Goal: Check status: Check status

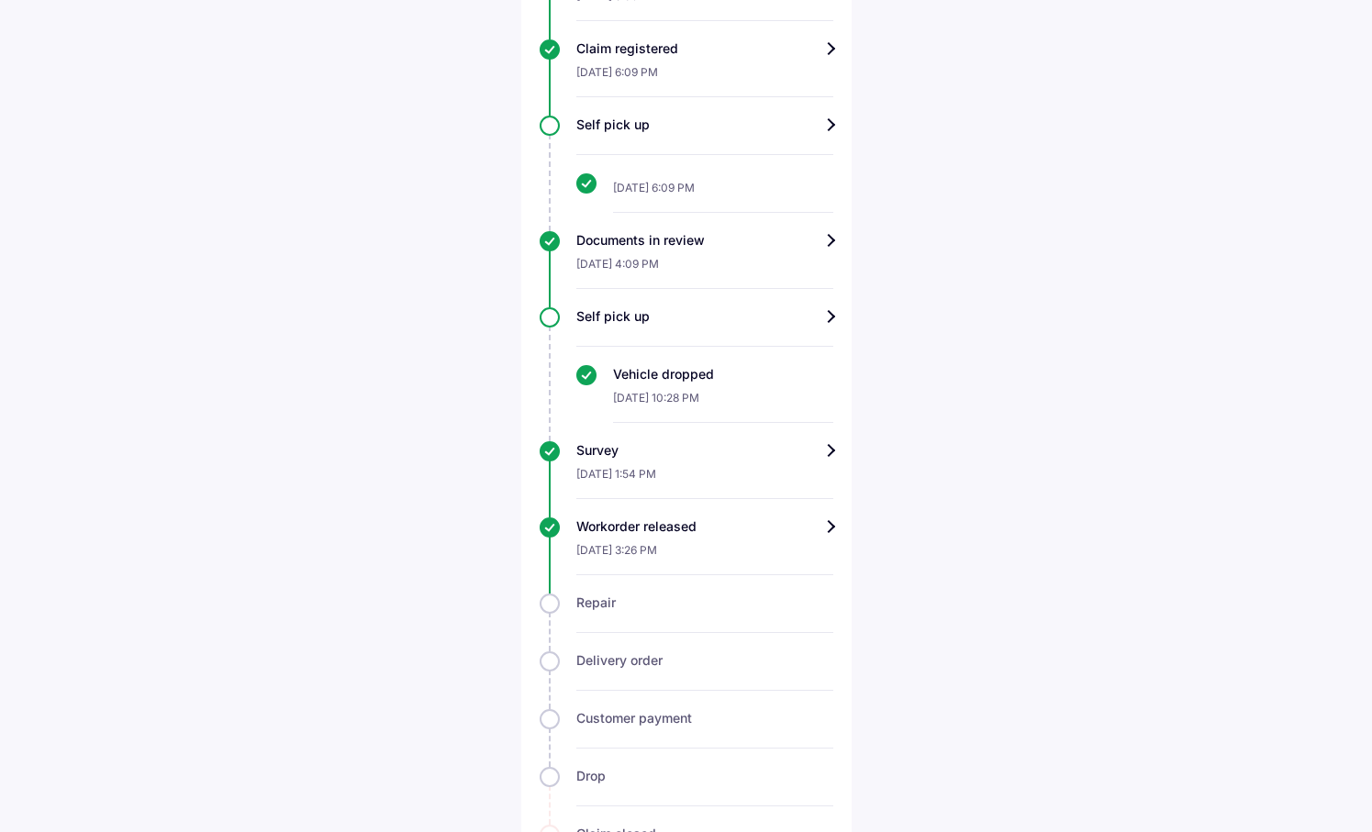
scroll to position [980, 0]
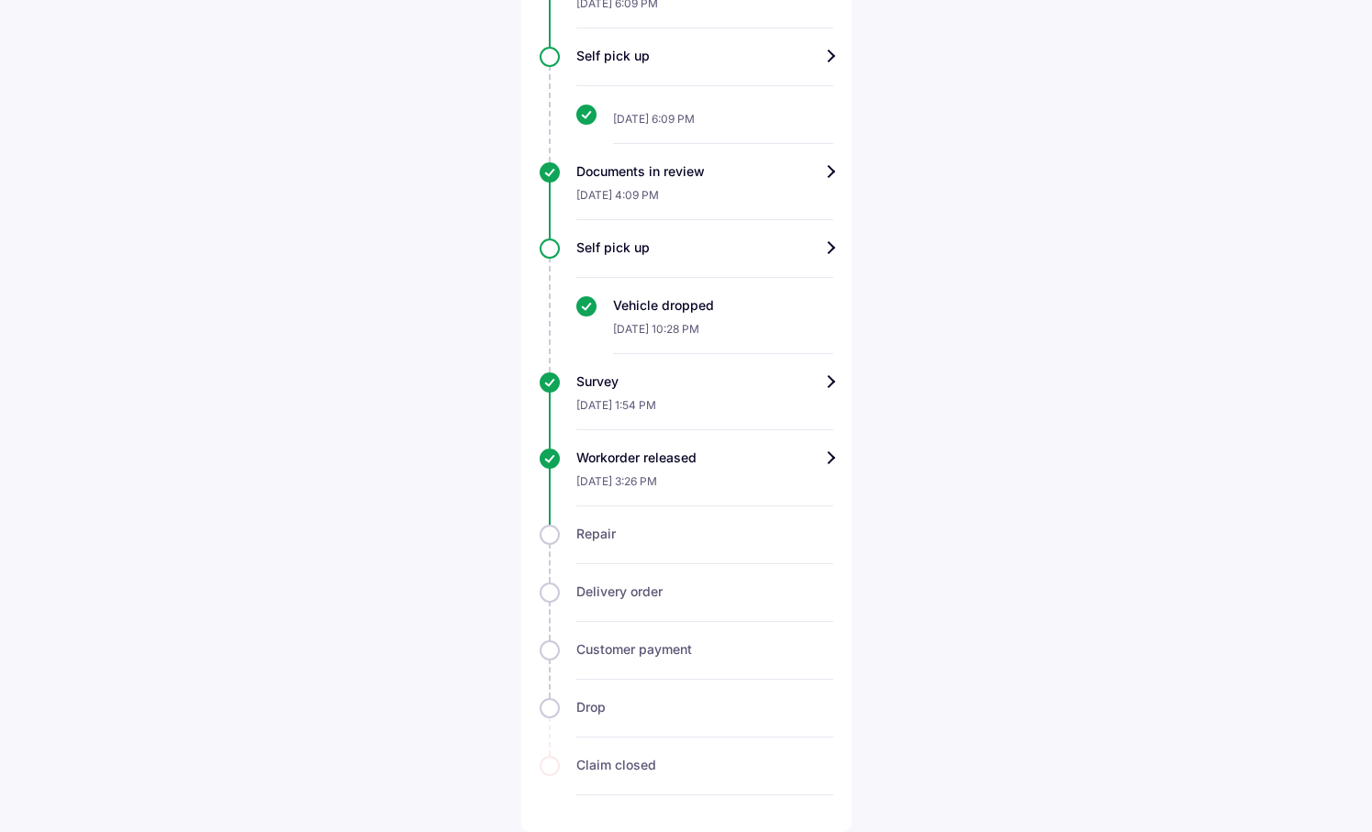
click at [746, 456] on div "Workorder released" at bounding box center [704, 458] width 257 height 18
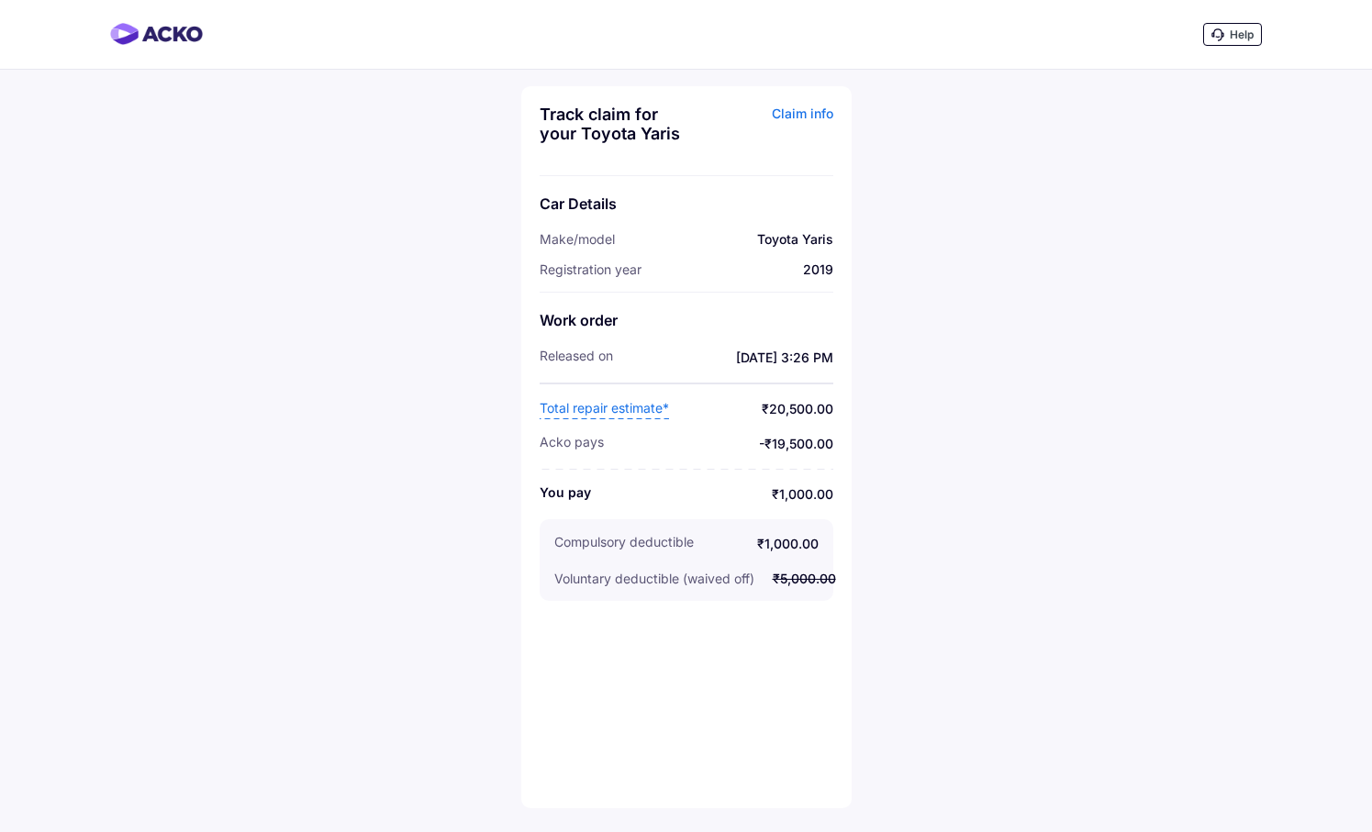
click at [604, 407] on span "Total repair estimate*" at bounding box center [604, 409] width 129 height 20
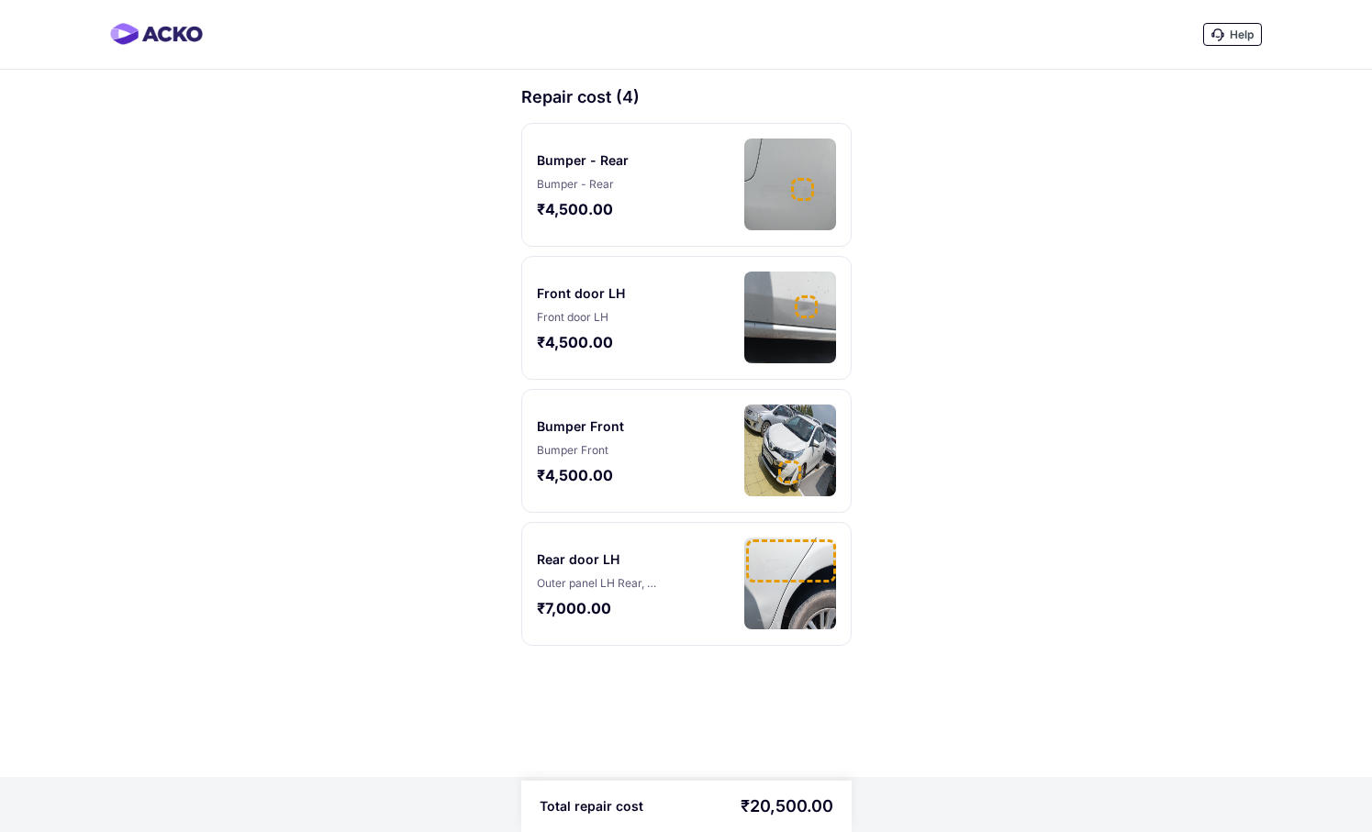
click at [351, 574] on div "Help Repair cost (4) Bumper - Rear Bumper - Rear ₹4,500.00 Front door LH Front …" at bounding box center [686, 388] width 1372 height 777
click at [621, 589] on div "Outer panel LH Rear, Rear door LH" at bounding box center [596, 583] width 119 height 15
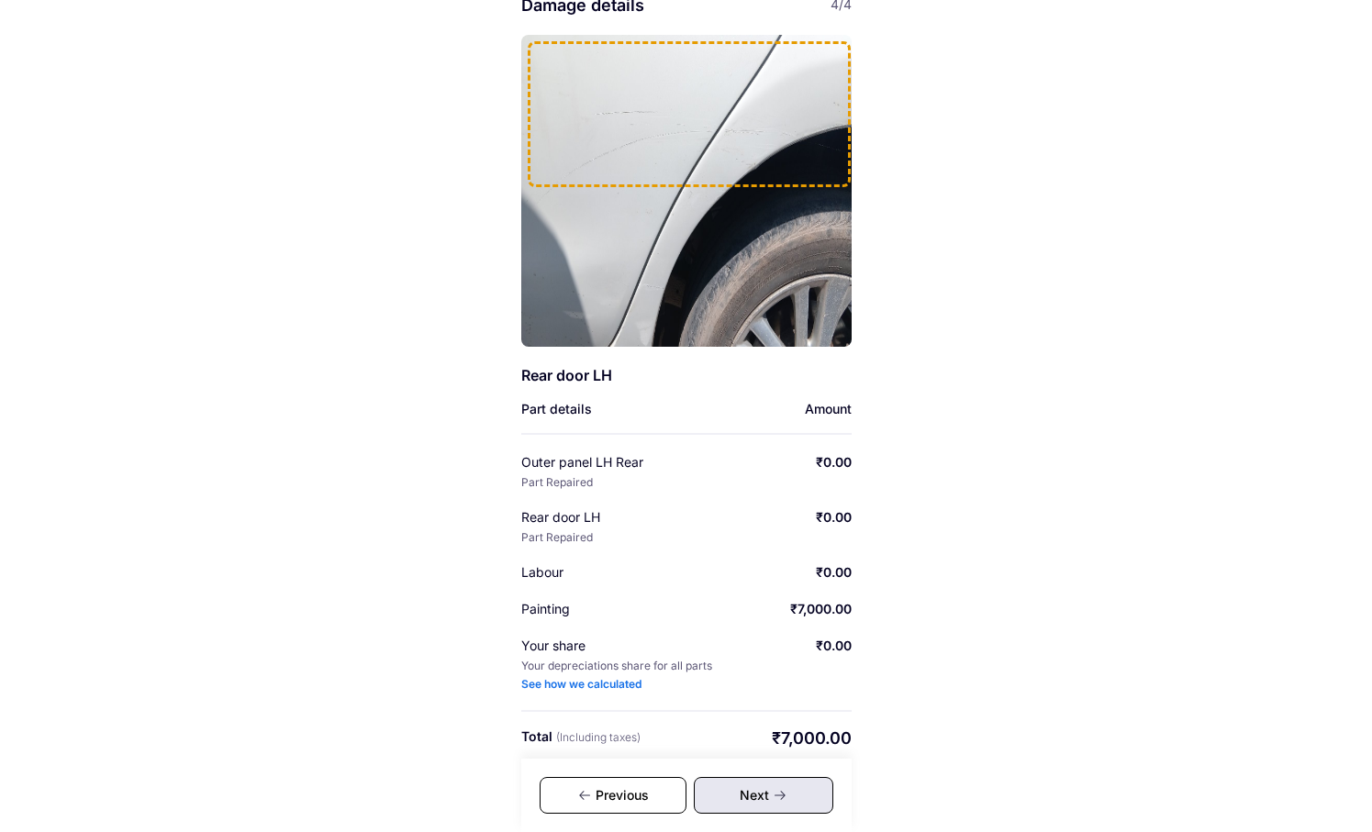
scroll to position [90, 0]
click at [619, 803] on div "Previous" at bounding box center [613, 795] width 147 height 37
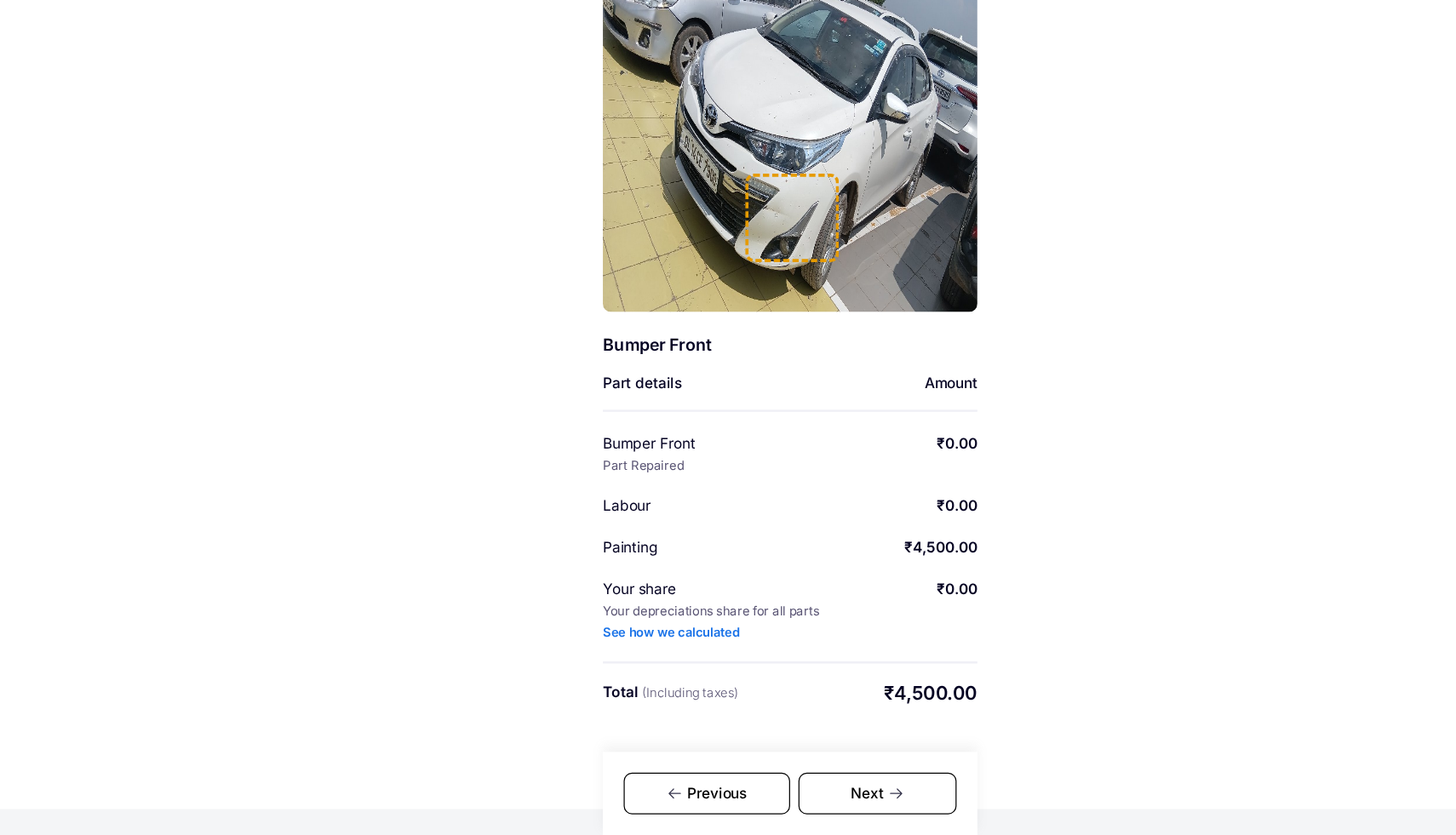
click at [689, 771] on div "Previous" at bounding box center [660, 801] width 136 height 34
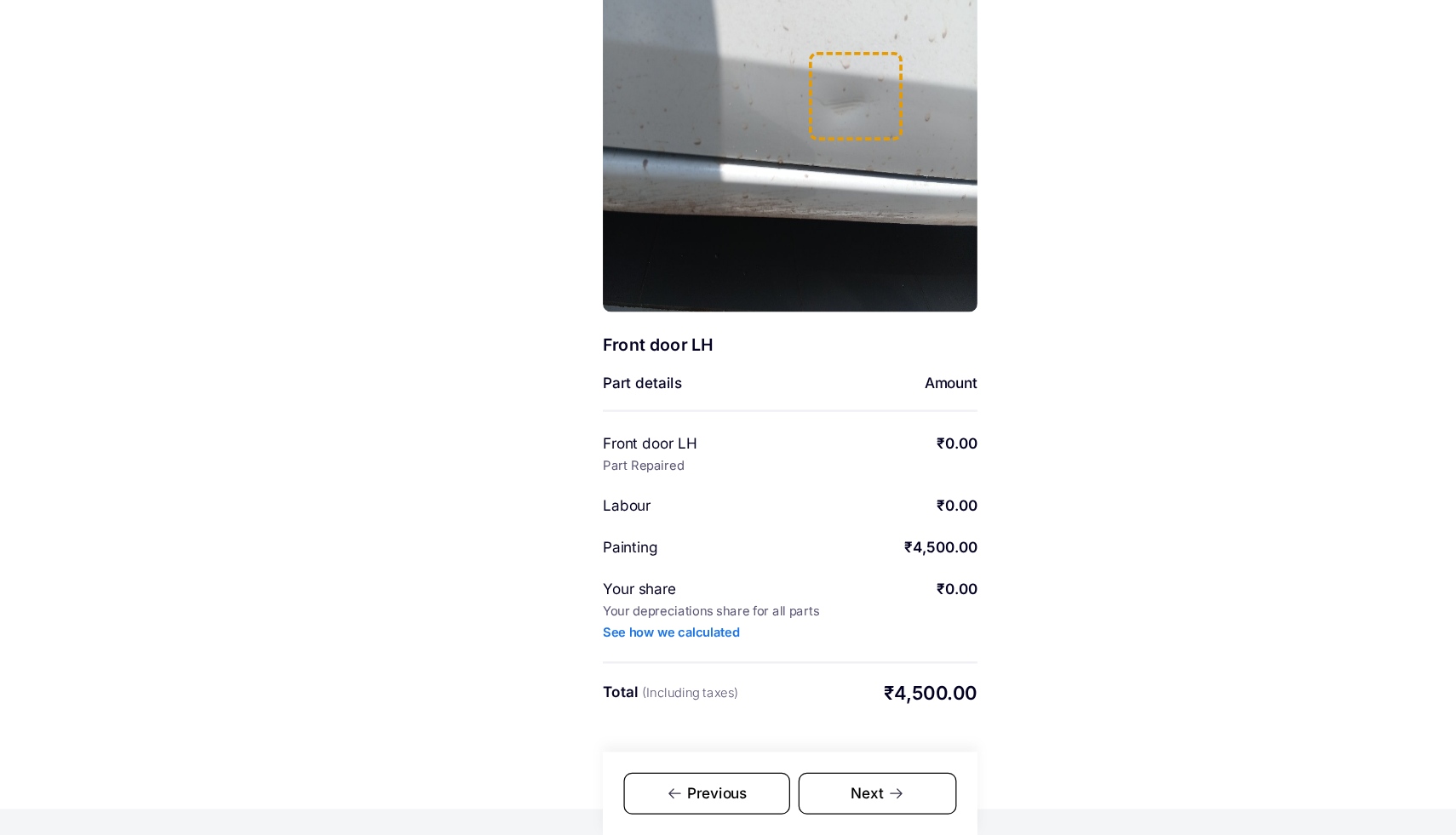
click at [652, 771] on div "Previous" at bounding box center [660, 801] width 136 height 34
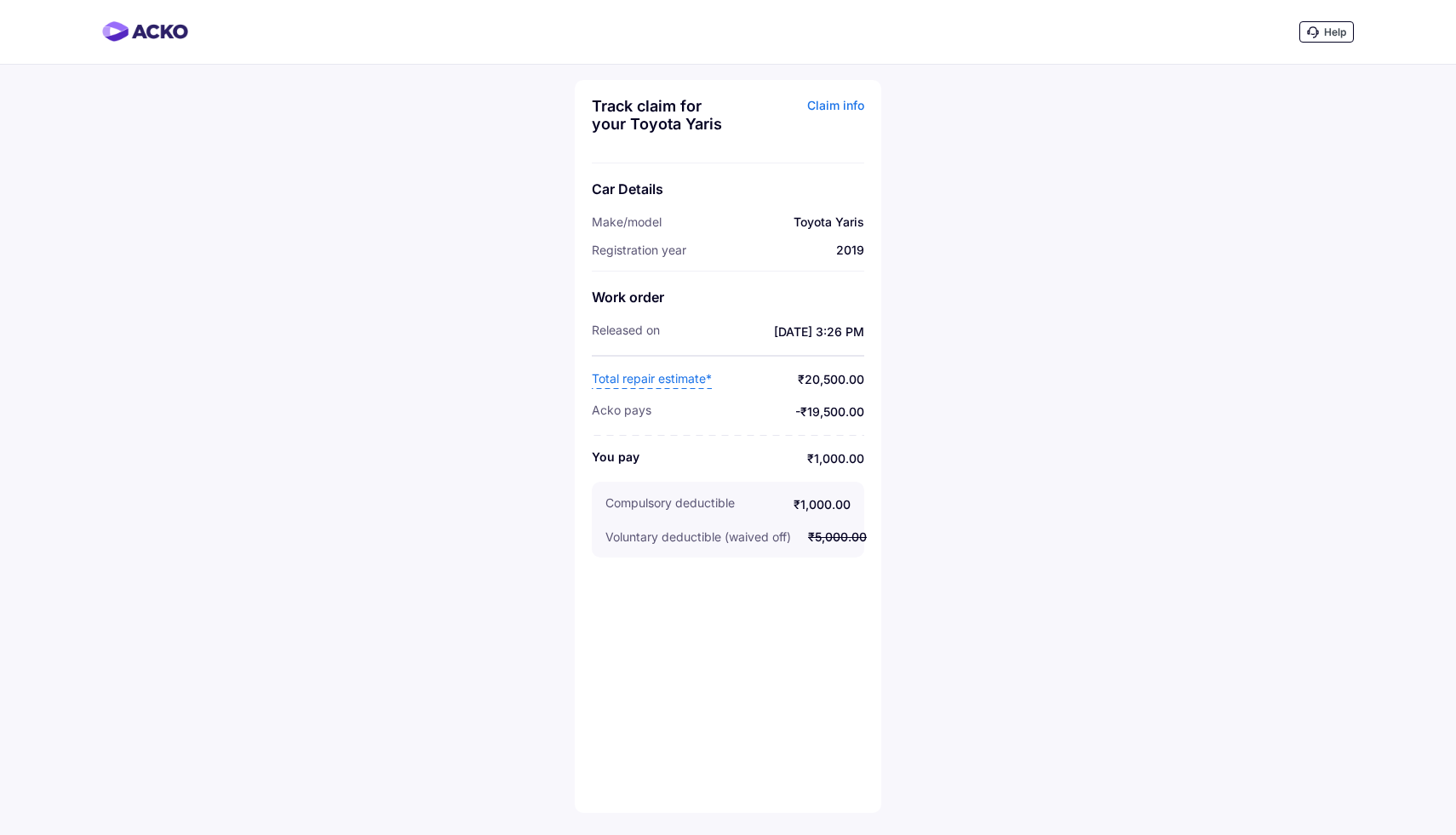
click at [659, 380] on span "Total repair estimate*" at bounding box center [651, 379] width 120 height 19
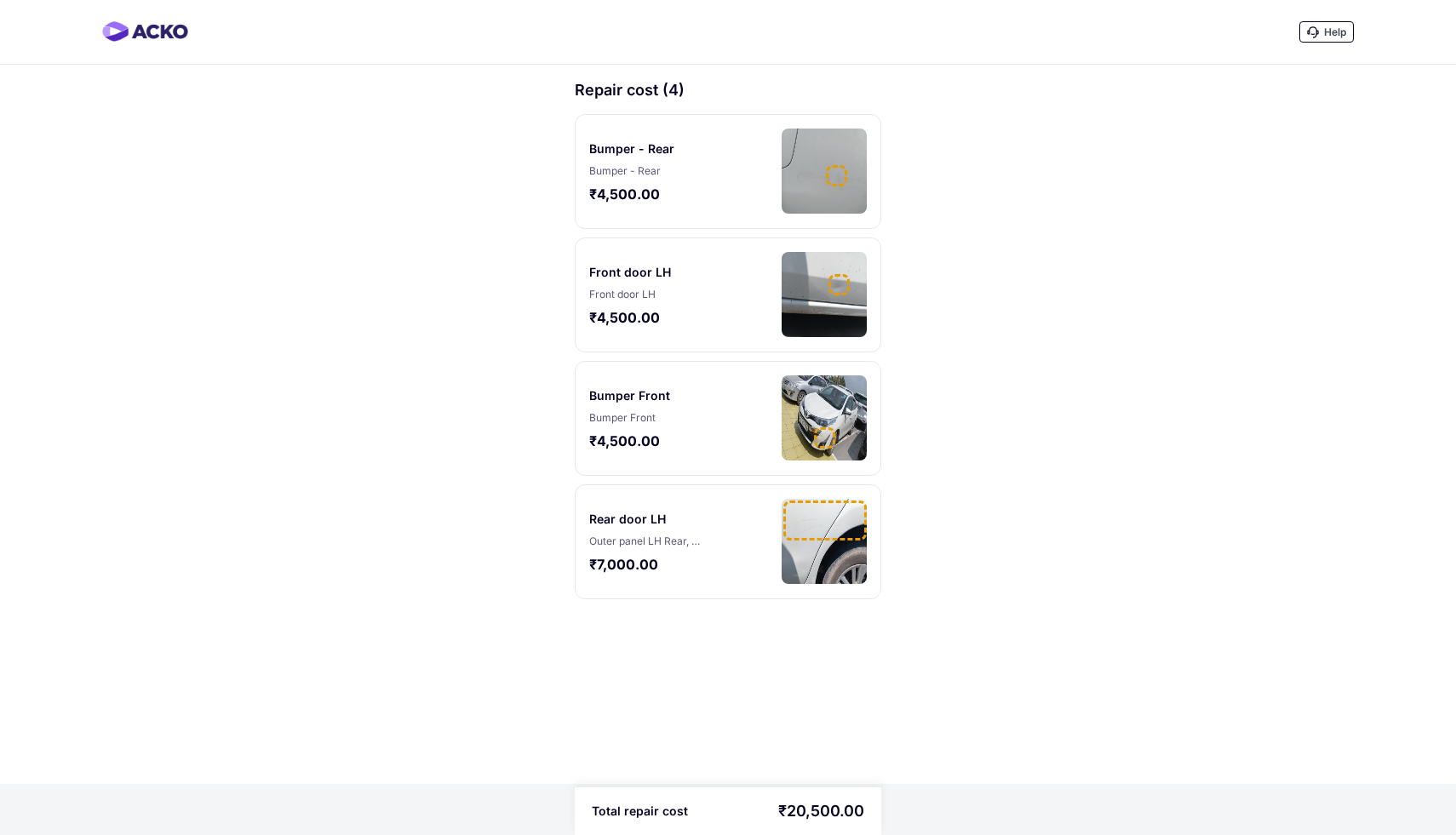
click at [828, 424] on img at bounding box center [824, 418] width 85 height 85
